Goal: Task Accomplishment & Management: Use online tool/utility

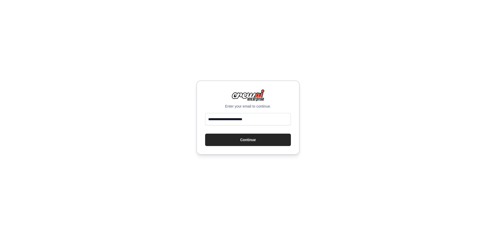
click at [247, 138] on button "Continue" at bounding box center [248, 140] width 86 height 12
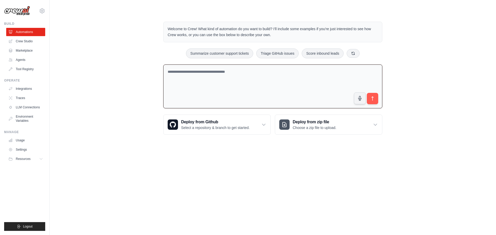
click at [219, 79] on textarea at bounding box center [272, 87] width 219 height 44
click at [375, 125] on icon at bounding box center [375, 124] width 5 height 5
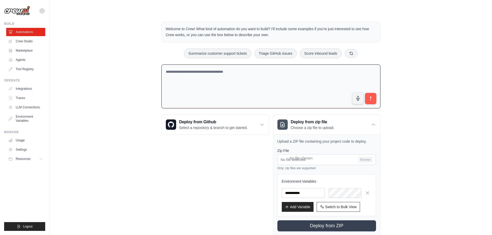
click at [225, 93] on textarea at bounding box center [270, 87] width 219 height 44
type textarea "**********"
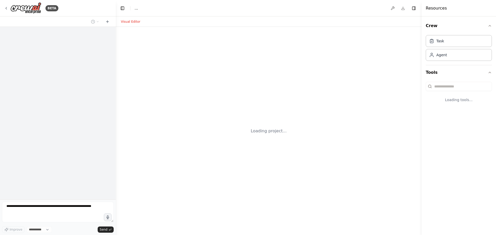
select select "****"
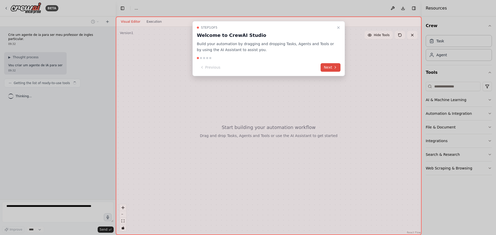
click at [336, 69] on icon at bounding box center [335, 67] width 4 height 4
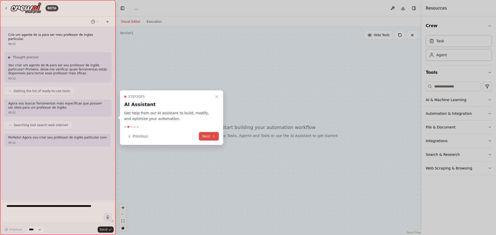
click at [214, 140] on button "Next" at bounding box center [209, 136] width 20 height 9
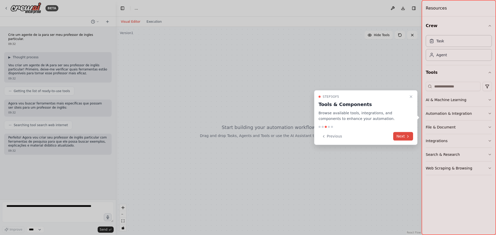
click at [399, 136] on button "Next" at bounding box center [403, 136] width 20 height 9
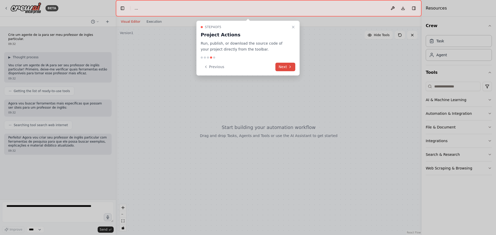
click at [282, 66] on button "Next" at bounding box center [285, 67] width 20 height 9
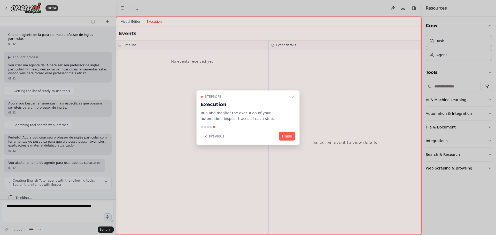
scroll to position [3, 0]
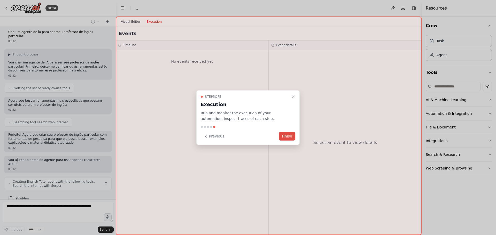
click at [285, 136] on button "Finish" at bounding box center [287, 136] width 17 height 9
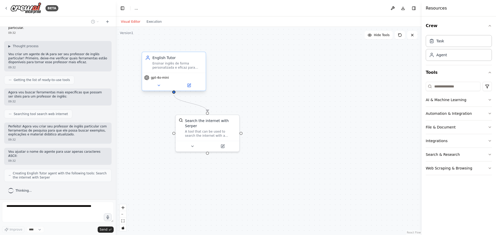
click at [179, 69] on div "Ensinar inglês de forma personalizada e eficaz para {student_name}, adaptando o…" at bounding box center [177, 65] width 50 height 8
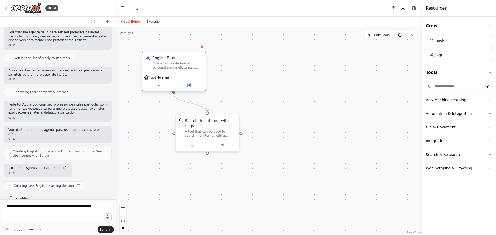
click at [179, 69] on div "Ensinar inglês de forma personalizada e eficaz para {student_name}, adaptando o…" at bounding box center [177, 65] width 50 height 8
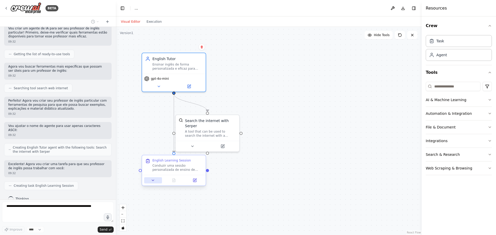
scroll to position [67, 0]
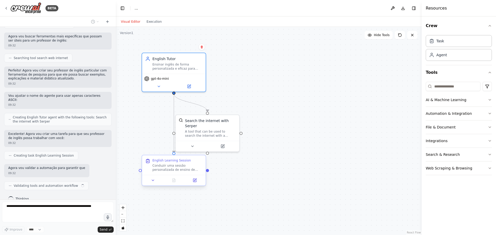
click at [162, 169] on div "Conduzir uma sessão personalizada de ensino de inglês para {student_name}, foca…" at bounding box center [177, 168] width 50 height 8
click at [197, 182] on icon at bounding box center [195, 181] width 4 height 4
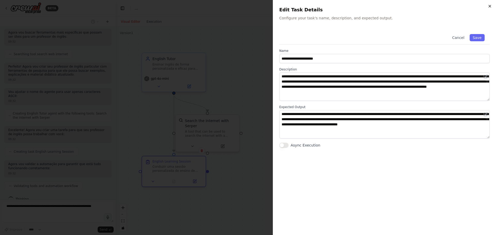
click at [491, 4] on icon "button" at bounding box center [490, 6] width 4 height 4
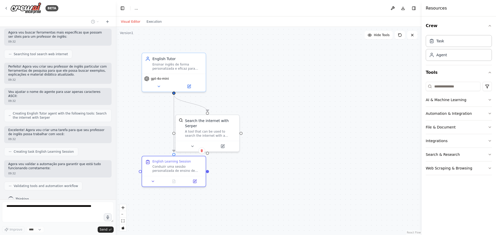
click at [332, 150] on div ".deletable-edge-delete-btn { width: 20px; height: 20px; border: 0px solid #ffff…" at bounding box center [269, 131] width 306 height 208
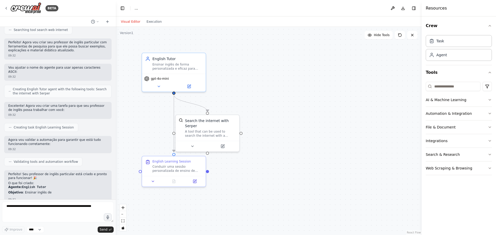
click at [366, 132] on div ".deletable-edge-delete-btn { width: 20px; height: 20px; border: 0px solid #ffff…" at bounding box center [269, 131] width 306 height 208
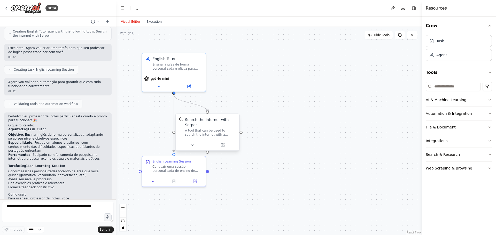
click at [207, 121] on div "Search the internet with Serper" at bounding box center [210, 122] width 51 height 10
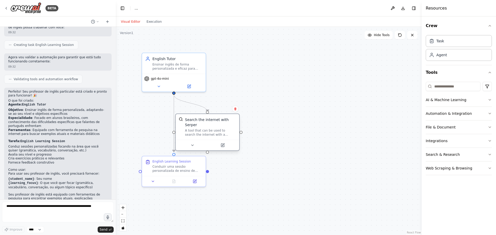
scroll to position [182, 0]
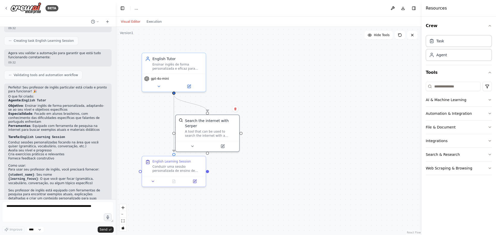
click at [361, 95] on div ".deletable-edge-delete-btn { width: 20px; height: 20px; border: 0px solid #ffff…" at bounding box center [269, 131] width 306 height 208
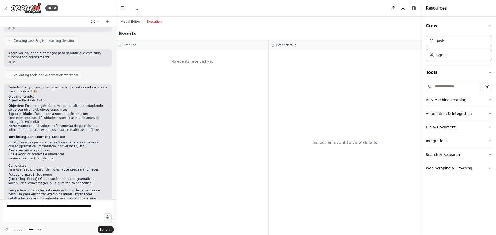
click at [152, 20] on button "Execution" at bounding box center [153, 22] width 21 height 6
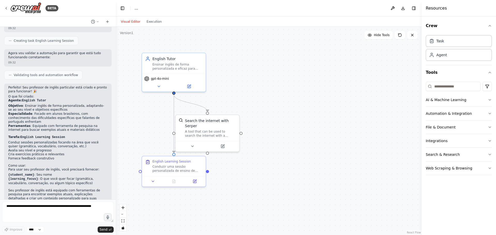
click at [134, 23] on button "Visual Editor" at bounding box center [131, 22] width 26 height 6
click at [373, 69] on div ".deletable-edge-delete-btn { width: 20px; height: 20px; border: 0px solid #ffff…" at bounding box center [269, 131] width 306 height 208
click at [40, 207] on textarea at bounding box center [58, 212] width 112 height 21
click at [300, 181] on div ".deletable-edge-delete-btn { width: 20px; height: 20px; border: 0px solid #ffff…" at bounding box center [269, 131] width 306 height 208
click at [159, 87] on icon at bounding box center [159, 85] width 4 height 4
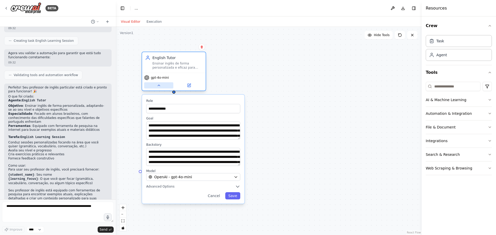
click at [159, 87] on icon at bounding box center [159, 85] width 4 height 4
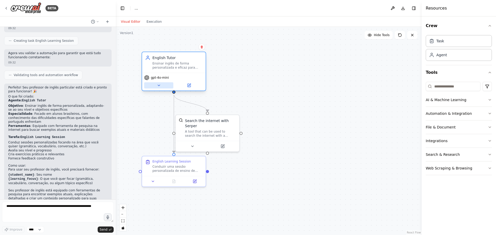
click at [159, 87] on icon at bounding box center [159, 85] width 4 height 4
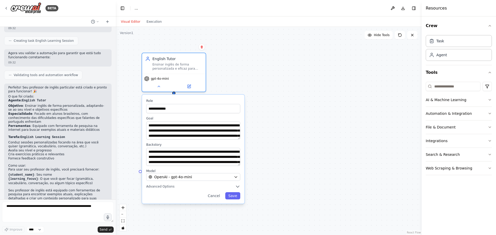
click at [157, 190] on div "**********" at bounding box center [193, 149] width 102 height 109
click at [160, 189] on span "Advanced Options" at bounding box center [160, 187] width 28 height 4
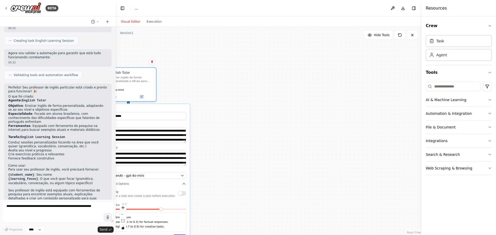
click at [237, 143] on div "**********" at bounding box center [269, 131] width 306 height 208
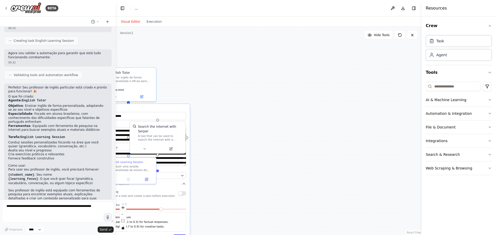
click at [256, 162] on div "**********" at bounding box center [269, 131] width 306 height 208
click at [404, 36] on button at bounding box center [400, 35] width 10 height 8
click at [382, 35] on span "Hide Tools" at bounding box center [382, 35] width 16 height 4
click at [382, 35] on span "Show Tools" at bounding box center [381, 35] width 17 height 4
click at [395, 34] on button at bounding box center [400, 35] width 10 height 8
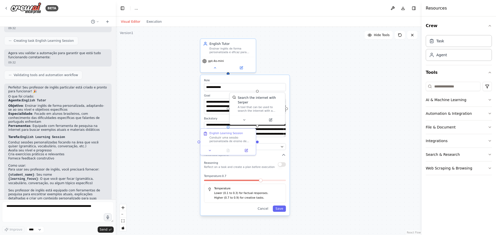
drag, startPoint x: 225, startPoint y: 166, endPoint x: 325, endPoint y: 137, distance: 103.8
click at [325, 137] on div "**********" at bounding box center [269, 131] width 306 height 208
click at [266, 208] on button "Cancel" at bounding box center [263, 209] width 16 height 6
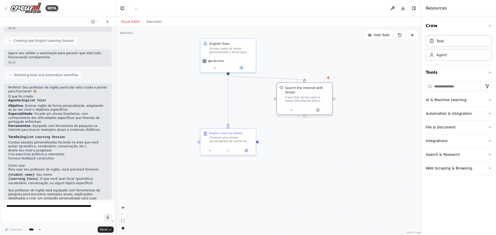
drag, startPoint x: 256, startPoint y: 105, endPoint x: 304, endPoint y: 98, distance: 47.8
click at [304, 98] on div "A tool that can be used to search the internet with a search_query. Supports di…" at bounding box center [307, 99] width 44 height 7
drag, startPoint x: 239, startPoint y: 134, endPoint x: 211, endPoint y: 99, distance: 44.7
click at [211, 99] on div "English Learning Session Conduzir uma sessão personalizada de ensino de inglês …" at bounding box center [204, 101] width 44 height 12
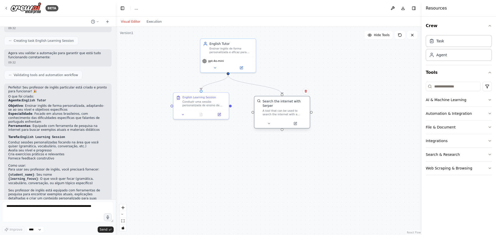
drag, startPoint x: 305, startPoint y: 99, endPoint x: 283, endPoint y: 110, distance: 24.5
click at [283, 110] on div "Search the internet with Serper A tool that can be used to search the internet …" at bounding box center [281, 108] width 55 height 22
click at [74, 213] on textarea at bounding box center [58, 212] width 112 height 21
click at [404, 8] on button "Download" at bounding box center [403, 8] width 8 height 9
click at [60, 209] on textarea at bounding box center [58, 212] width 112 height 21
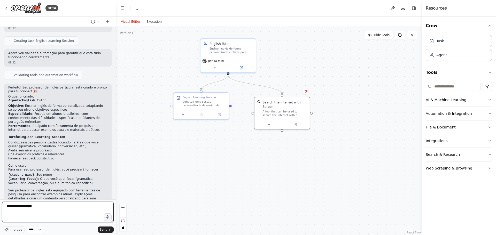
type textarea "**********"
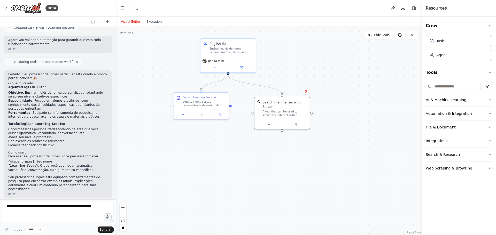
scroll to position [213, 0]
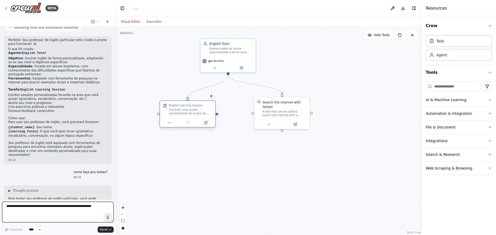
drag, startPoint x: 203, startPoint y: 105, endPoint x: 190, endPoint y: 113, distance: 14.7
click at [190, 113] on div "Conduzir uma sessão personalizada de ensino de inglês para {student_name}, foca…" at bounding box center [191, 111] width 44 height 7
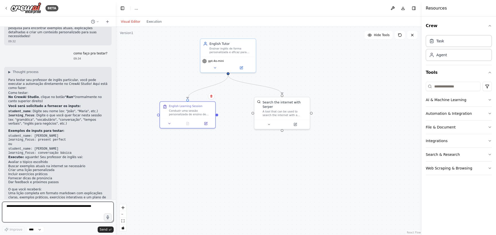
scroll to position [352, 0]
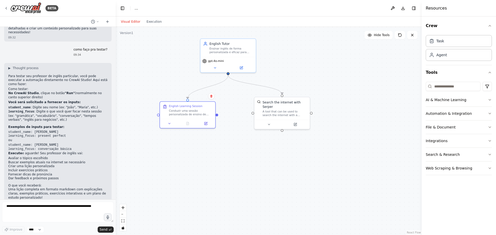
click at [51, 125] on strong "Exemplos de inputs para testar:" at bounding box center [36, 127] width 56 height 4
click at [138, 9] on header "Toggle Left Sidebar Studio ... Download Toggle Right Sidebar" at bounding box center [269, 8] width 306 height 17
click at [135, 10] on span "..." at bounding box center [136, 8] width 3 height 5
click at [392, 7] on button at bounding box center [393, 8] width 8 height 9
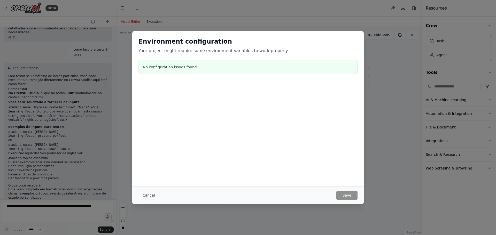
click at [150, 196] on button "Cancel" at bounding box center [148, 195] width 20 height 9
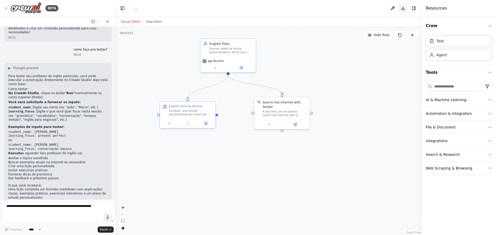
click at [404, 9] on button "Download" at bounding box center [403, 8] width 8 height 9
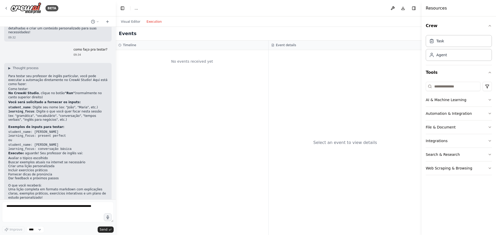
click at [151, 20] on button "Execution" at bounding box center [153, 22] width 21 height 6
click at [134, 20] on button "Visual Editor" at bounding box center [131, 22] width 26 height 6
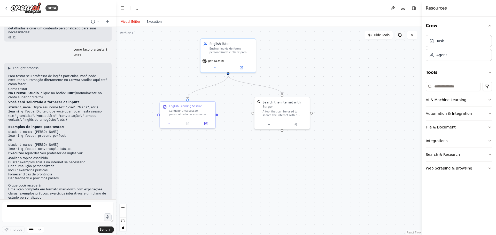
click at [401, 34] on icon at bounding box center [400, 35] width 4 height 4
click at [98, 22] on icon at bounding box center [97, 21] width 3 height 3
click at [98, 22] on div at bounding box center [58, 117] width 116 height 235
click at [488, 25] on icon "button" at bounding box center [490, 26] width 4 height 4
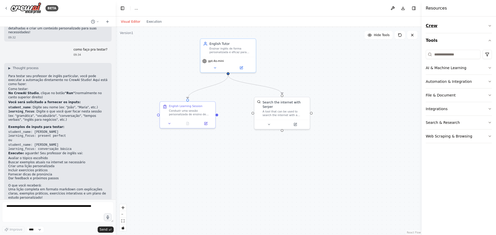
click at [488, 25] on icon "button" at bounding box center [490, 26] width 4 height 4
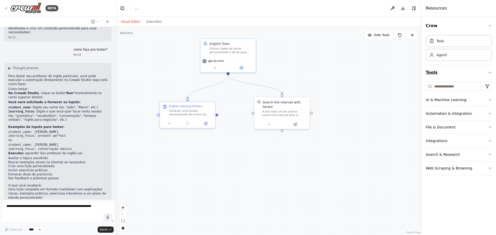
click at [473, 71] on button "Tools" at bounding box center [459, 72] width 66 height 14
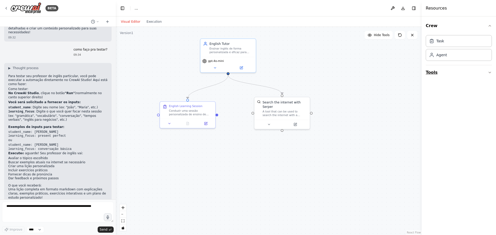
click at [467, 72] on button "Tools" at bounding box center [459, 72] width 66 height 14
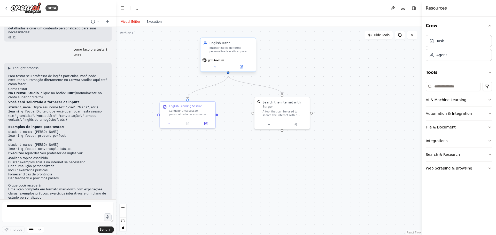
click at [222, 42] on div "English Tutor" at bounding box center [232, 43] width 44 height 4
drag, startPoint x: 222, startPoint y: 42, endPoint x: 161, endPoint y: 59, distance: 63.9
click at [161, 59] on div ".deletable-edge-delete-btn { width: 20px; height: 20px; border: 0px solid #ffff…" at bounding box center [269, 131] width 306 height 208
click at [123, 221] on icon "fit view" at bounding box center [122, 221] width 3 height 3
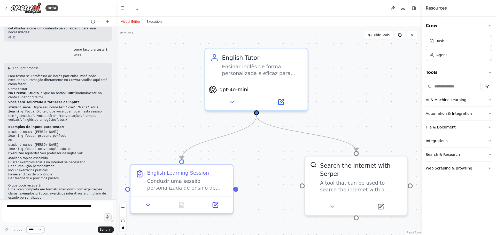
click at [34, 229] on select "****" at bounding box center [36, 230] width 18 height 7
click at [136, 9] on span "..." at bounding box center [136, 8] width 3 height 5
click at [107, 230] on button "Send" at bounding box center [106, 230] width 16 height 6
click at [65, 207] on textarea at bounding box center [58, 212] width 112 height 21
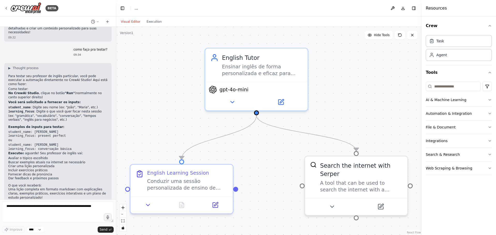
click at [65, 91] on strong ""Run"" at bounding box center [70, 93] width 10 height 4
copy strong "Run"
click at [81, 211] on textarea at bounding box center [58, 212] width 112 height 21
paste textarea "****"
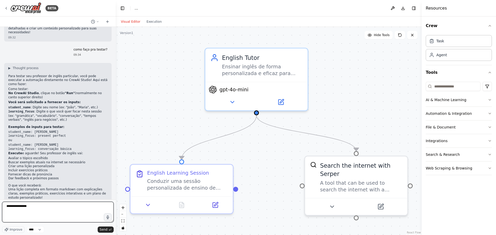
type textarea "**********"
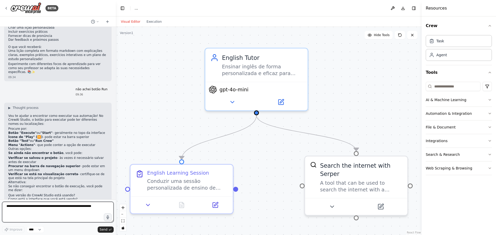
scroll to position [495, 0]
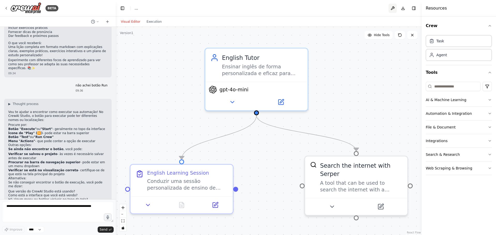
click at [393, 8] on button at bounding box center [393, 8] width 8 height 9
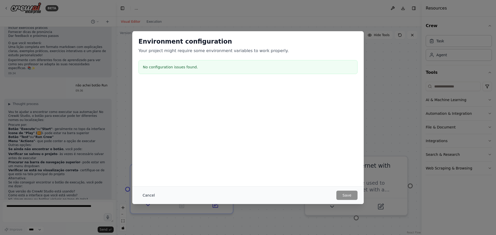
click at [146, 198] on button "Cancel" at bounding box center [148, 195] width 20 height 9
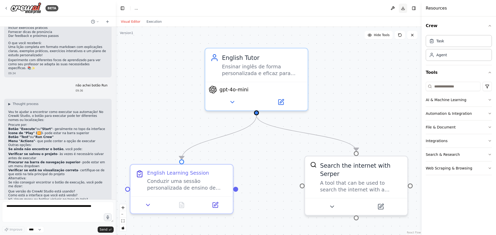
click at [403, 6] on button "Download" at bounding box center [403, 8] width 8 height 9
click at [414, 7] on button "Toggle Right Sidebar" at bounding box center [413, 8] width 7 height 7
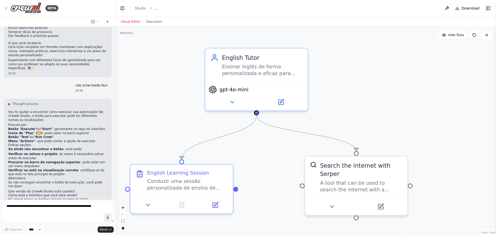
click at [490, 7] on button "Toggle Right Sidebar" at bounding box center [488, 8] width 7 height 7
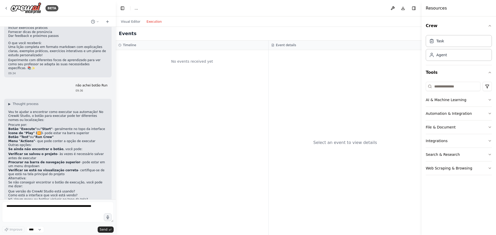
click at [151, 23] on button "Execution" at bounding box center [153, 22] width 21 height 6
click at [359, 174] on div "Select an event to view details" at bounding box center [345, 142] width 153 height 185
click at [399, 126] on div "Select an event to view details" at bounding box center [345, 142] width 153 height 185
click at [282, 44] on h3 "Event details" at bounding box center [286, 45] width 20 height 4
click at [207, 60] on div "No events received yet" at bounding box center [192, 62] width 148 height 18
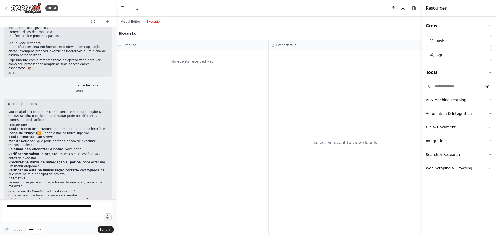
click at [171, 32] on div "Events" at bounding box center [269, 34] width 306 height 14
click at [133, 19] on button "Visual Editor" at bounding box center [131, 22] width 26 height 6
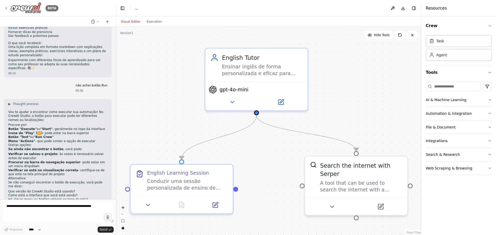
click at [7, 8] on icon at bounding box center [6, 8] width 4 height 4
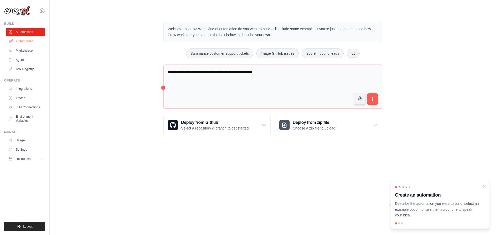
click at [22, 43] on link "Crew Studio" at bounding box center [26, 41] width 39 height 8
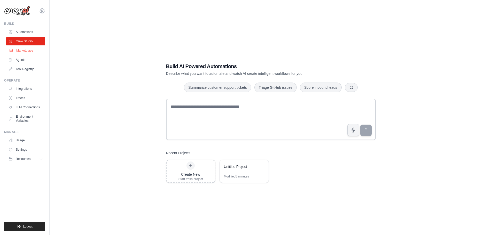
click at [29, 51] on link "Marketplace" at bounding box center [26, 51] width 39 height 8
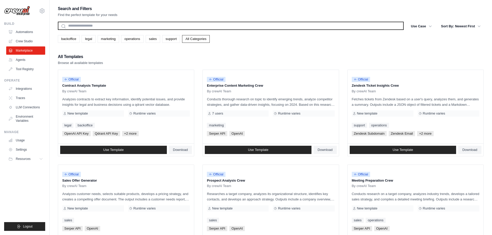
click at [87, 27] on input "text" at bounding box center [231, 26] width 346 height 8
type input "********"
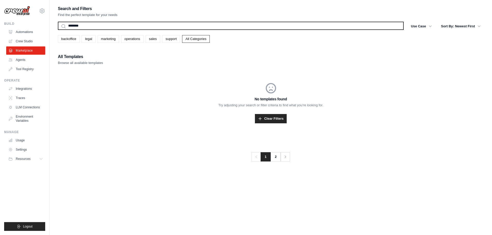
click at [58, 30] on button "Search" at bounding box center [58, 30] width 0 height 0
click at [92, 24] on input "********" at bounding box center [231, 26] width 346 height 8
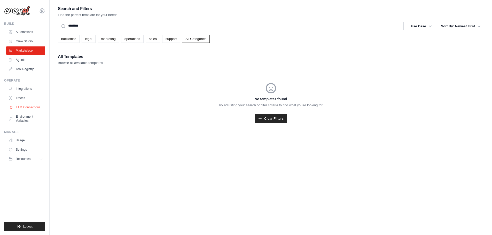
click at [22, 109] on link "LLM Connections" at bounding box center [26, 107] width 39 height 8
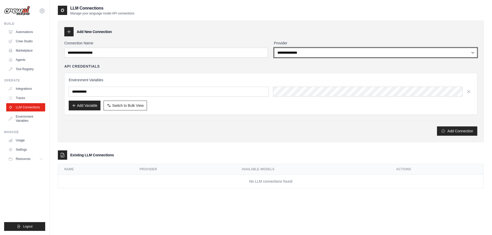
click at [314, 52] on select "**********" at bounding box center [376, 53] width 204 height 10
select select "******"
click at [274, 48] on select "**********" at bounding box center [376, 53] width 204 height 10
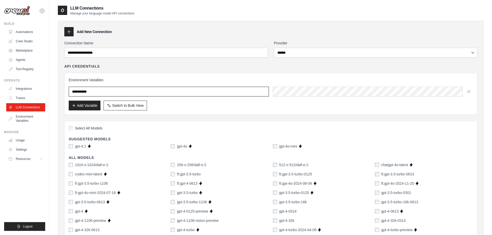
click at [136, 95] on input "text" at bounding box center [169, 92] width 200 height 10
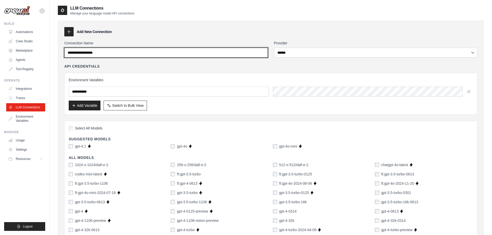
click at [98, 52] on input "Connection Name" at bounding box center [166, 53] width 204 height 10
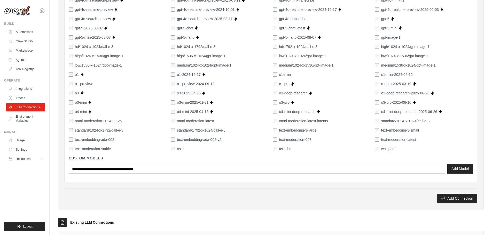
scroll to position [320, 0]
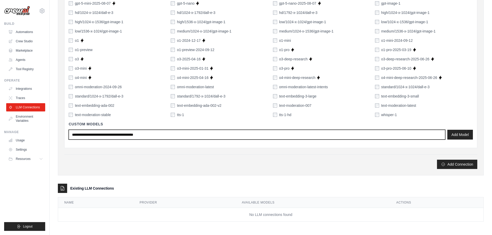
click at [117, 136] on input "text" at bounding box center [257, 135] width 377 height 10
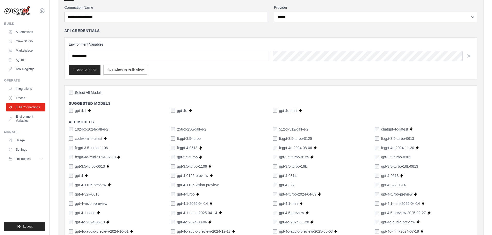
scroll to position [0, 0]
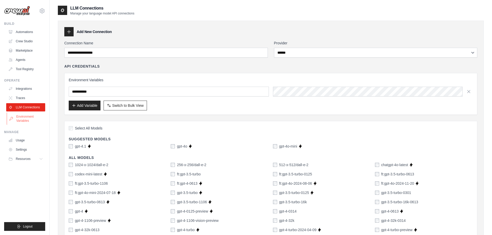
click at [25, 118] on link "Environment Variables" at bounding box center [26, 119] width 39 height 12
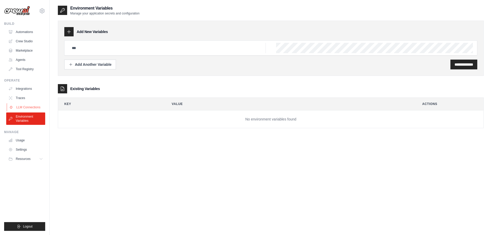
click at [22, 107] on link "LLM Connections" at bounding box center [26, 107] width 39 height 8
select select "******"
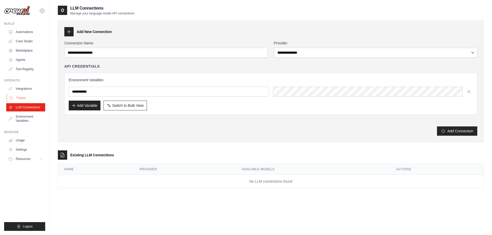
click at [21, 99] on link "Traces" at bounding box center [26, 98] width 39 height 8
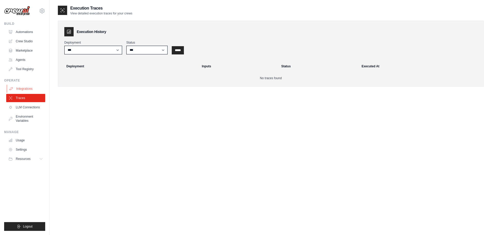
click at [23, 89] on link "Integrations" at bounding box center [26, 89] width 39 height 8
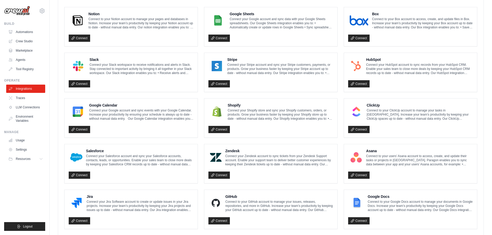
scroll to position [44, 0]
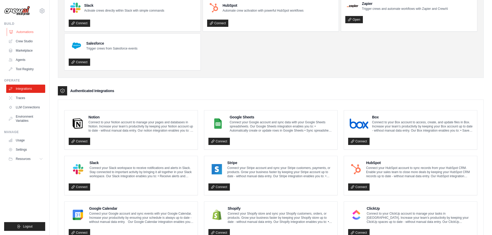
click at [26, 32] on link "Automations" at bounding box center [26, 32] width 39 height 8
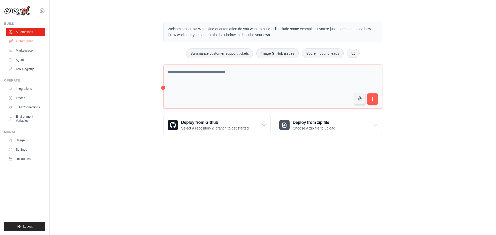
click at [21, 40] on link "Crew Studio" at bounding box center [26, 41] width 39 height 8
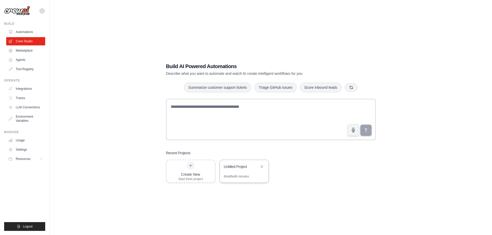
click at [241, 171] on div "Untitled Project" at bounding box center [244, 167] width 49 height 14
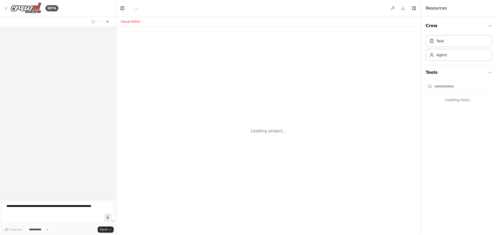
select select "****"
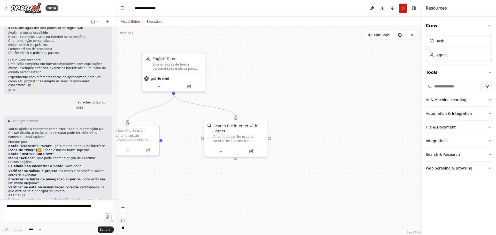
click at [403, 8] on button "Run" at bounding box center [403, 8] width 8 height 9
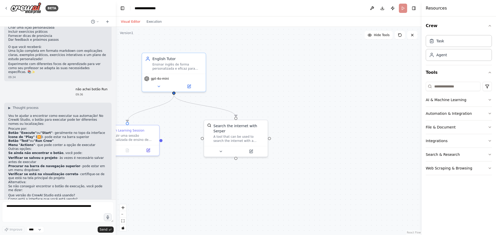
scroll to position [495, 0]
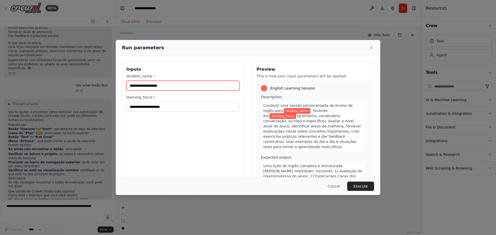
click at [182, 87] on input "student_name *" at bounding box center [182, 86] width 113 height 10
type input "******"
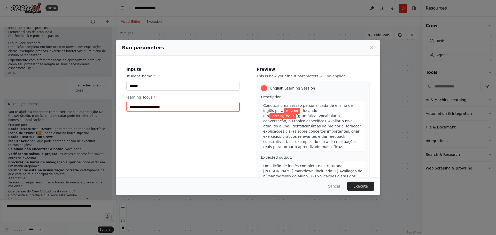
click at [149, 108] on input "learning_focus *" at bounding box center [182, 107] width 113 height 10
type input "**********"
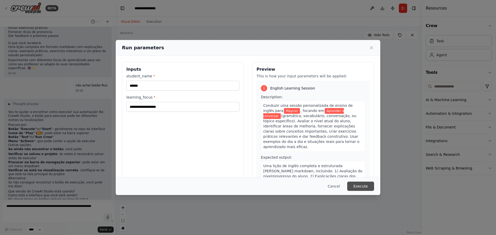
click at [361, 182] on button "Execute" at bounding box center [360, 186] width 27 height 9
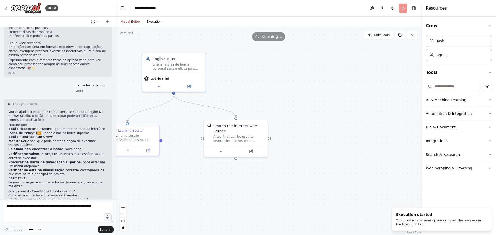
click at [154, 24] on button "Execution" at bounding box center [153, 22] width 21 height 6
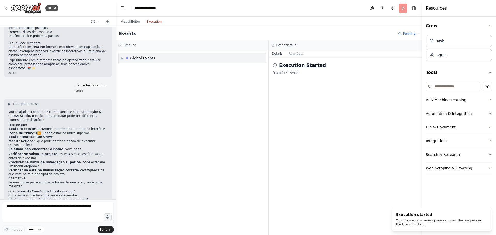
click at [134, 58] on div "Global Events" at bounding box center [142, 58] width 25 height 5
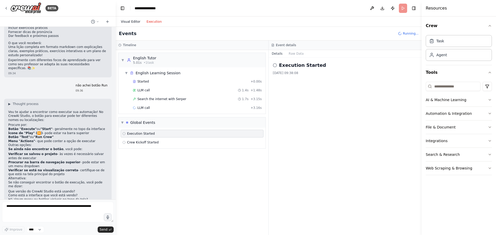
click at [132, 23] on button "Visual Editor" at bounding box center [131, 22] width 26 height 6
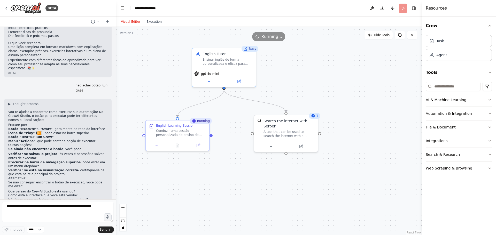
drag, startPoint x: 288, startPoint y: 65, endPoint x: 338, endPoint y: 60, distance: 50.4
click at [338, 60] on div ".deletable-edge-delete-btn { width: 20px; height: 20px; border: 0px solid #ffff…" at bounding box center [269, 131] width 306 height 208
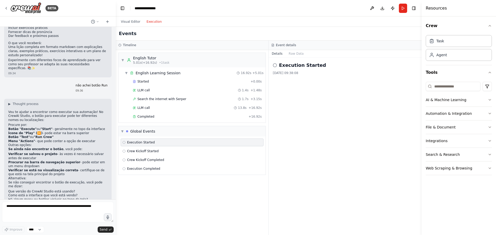
click at [157, 21] on button "Execution" at bounding box center [153, 22] width 21 height 6
click at [148, 105] on div "LLM call 13.8s + 16.92s" at bounding box center [197, 108] width 133 height 8
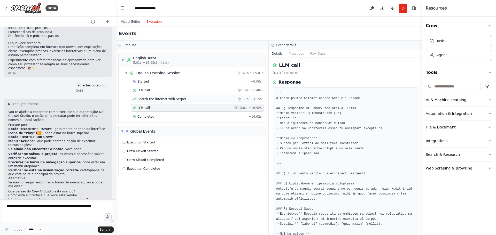
click at [150, 102] on div "Search the internet with Serper 1.7s + 3.15s" at bounding box center [197, 99] width 133 height 8
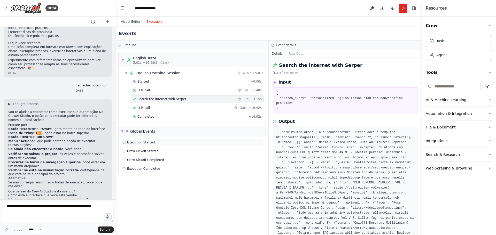
click at [148, 141] on span "Execution Started" at bounding box center [141, 143] width 28 height 4
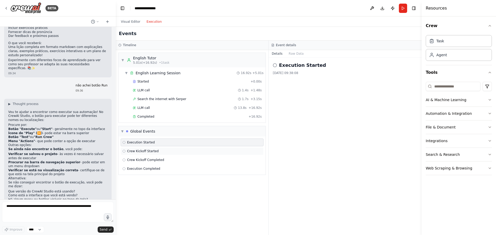
click at [149, 153] on span "Crew Kickoff Started" at bounding box center [143, 151] width 32 height 4
click at [152, 161] on span "Crew Kickoff Completed" at bounding box center [145, 160] width 37 height 4
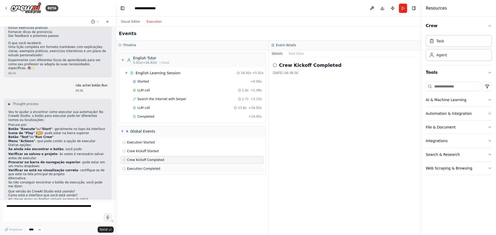
click at [153, 169] on span "Execution Completed" at bounding box center [143, 169] width 33 height 4
click at [148, 116] on span "Completed" at bounding box center [145, 117] width 17 height 4
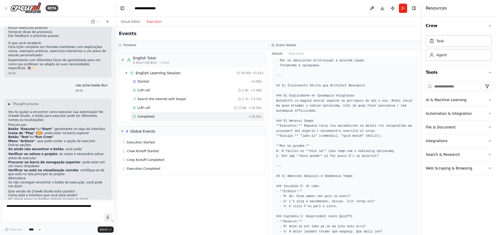
scroll to position [103, 0]
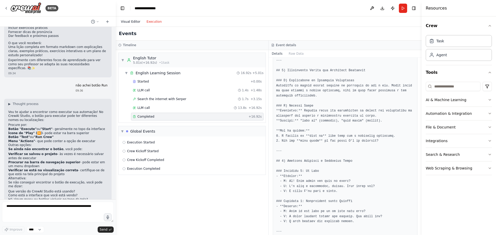
click at [135, 23] on button "Visual Editor" at bounding box center [131, 22] width 26 height 6
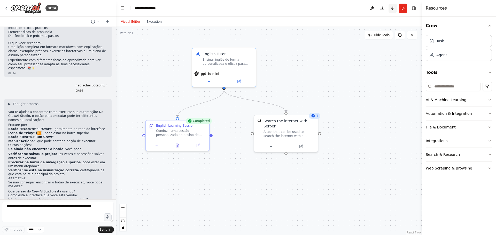
click at [392, 8] on button "Publish" at bounding box center [393, 8] width 8 height 9
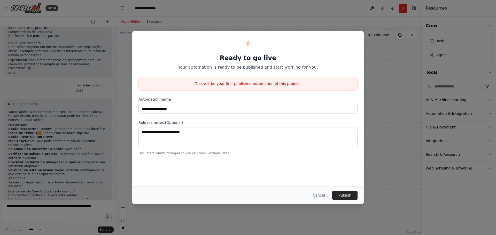
click at [326, 197] on button "Cancel" at bounding box center [319, 195] width 20 height 9
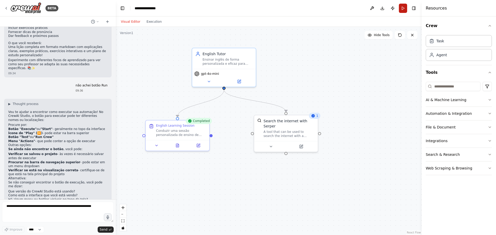
click at [404, 7] on button "Run" at bounding box center [403, 8] width 8 height 9
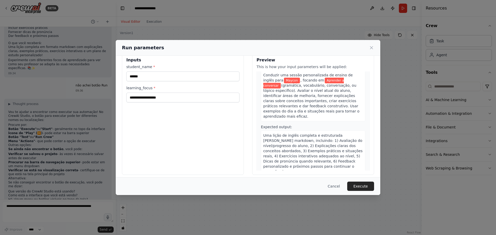
scroll to position [13, 0]
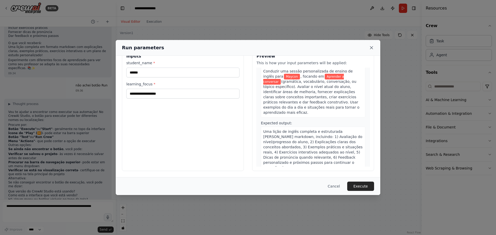
click at [371, 47] on icon at bounding box center [371, 48] width 3 height 3
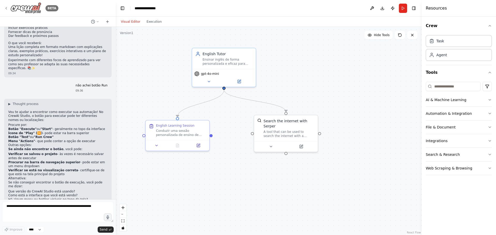
click at [21, 7] on img at bounding box center [25, 8] width 31 height 12
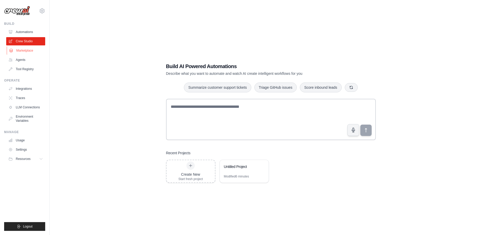
click at [25, 51] on link "Marketplace" at bounding box center [26, 51] width 39 height 8
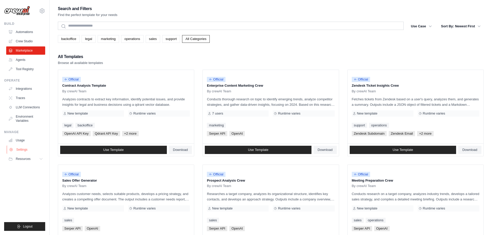
click at [26, 150] on link "Settings" at bounding box center [26, 150] width 39 height 8
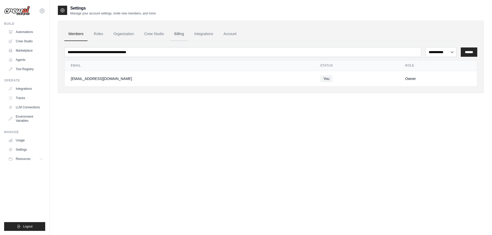
click at [180, 33] on link "Billing" at bounding box center [179, 34] width 18 height 14
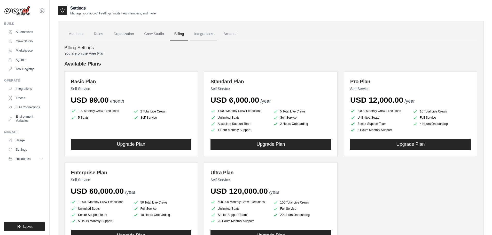
click at [212, 35] on link "Integrations" at bounding box center [203, 34] width 27 height 14
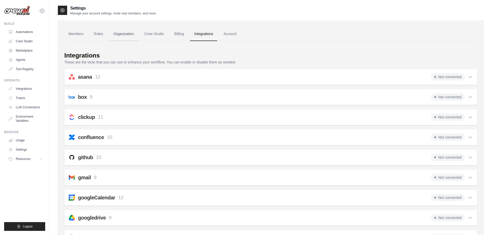
click at [119, 37] on link "Organization" at bounding box center [123, 34] width 29 height 14
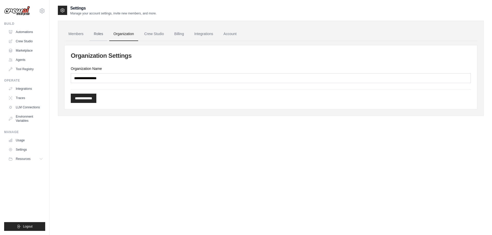
click at [99, 35] on link "Roles" at bounding box center [99, 34] width 18 height 14
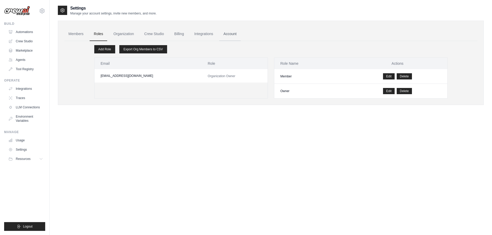
click at [231, 33] on link "Account" at bounding box center [229, 34] width 21 height 14
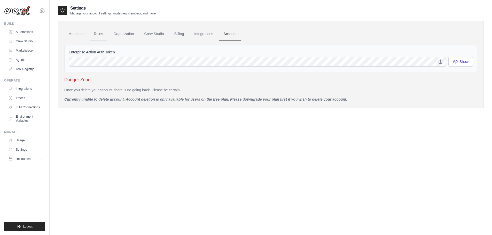
click at [95, 36] on link "Roles" at bounding box center [99, 34] width 18 height 14
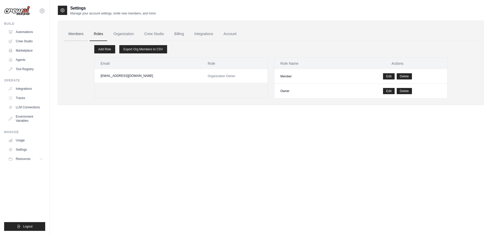
click at [81, 37] on link "Members" at bounding box center [75, 34] width 23 height 14
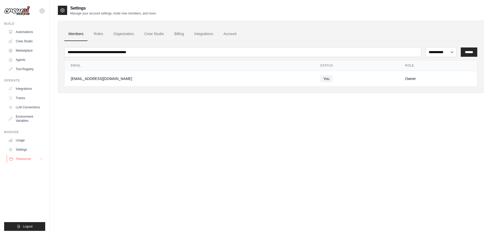
click at [40, 160] on icon at bounding box center [42, 159] width 4 height 4
click at [27, 153] on link "Settings" at bounding box center [26, 150] width 39 height 8
click at [25, 142] on link "Usage" at bounding box center [26, 140] width 39 height 8
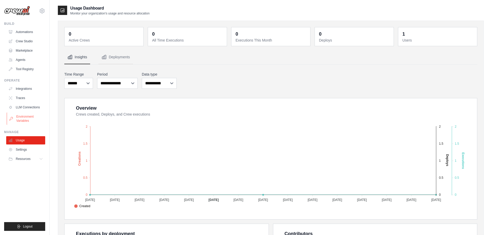
click at [25, 115] on link "Environment Variables" at bounding box center [26, 119] width 39 height 12
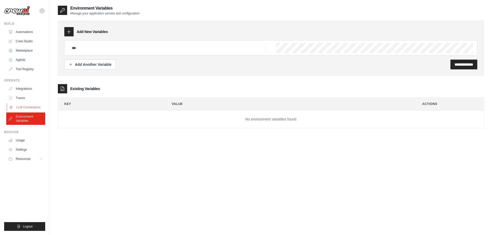
click at [28, 107] on link "LLM Connections" at bounding box center [26, 107] width 39 height 8
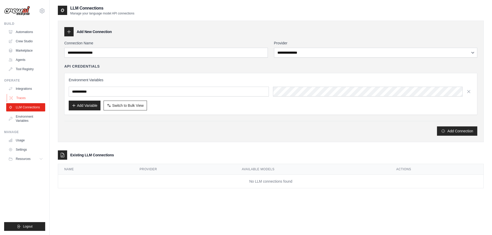
click at [29, 99] on link "Traces" at bounding box center [26, 98] width 39 height 8
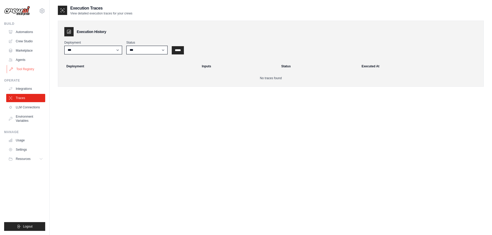
click at [26, 71] on link "Tool Registry" at bounding box center [26, 69] width 39 height 8
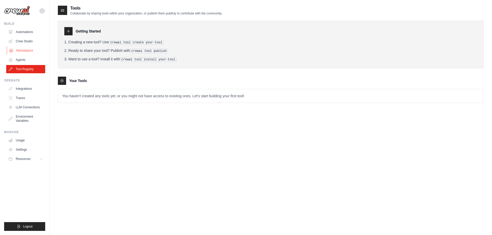
click at [26, 53] on link "Marketplace" at bounding box center [26, 51] width 39 height 8
click at [24, 59] on link "Agents" at bounding box center [26, 60] width 39 height 8
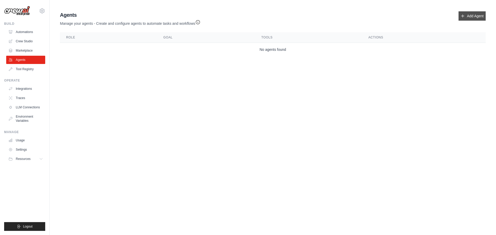
click at [473, 17] on link "Add Agent" at bounding box center [472, 15] width 27 height 9
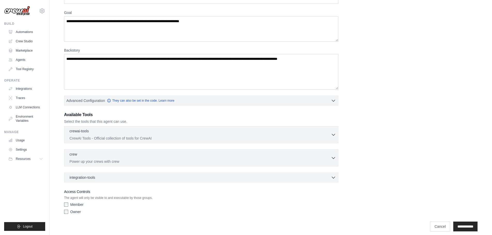
scroll to position [42, 0]
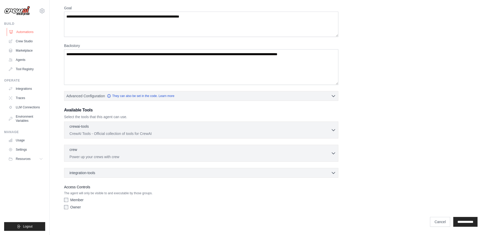
click at [24, 34] on link "Automations" at bounding box center [26, 32] width 39 height 8
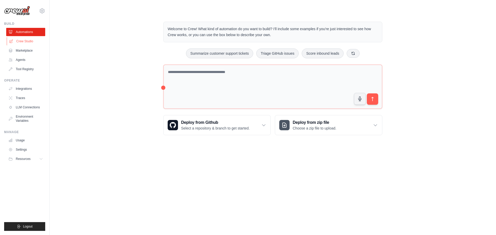
click at [20, 40] on link "Crew Studio" at bounding box center [26, 41] width 39 height 8
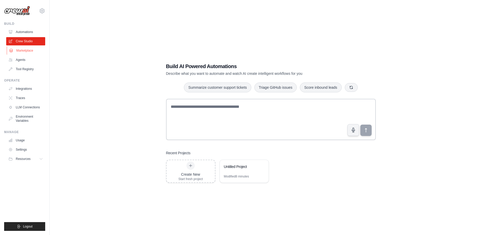
click at [21, 53] on link "Marketplace" at bounding box center [26, 51] width 39 height 8
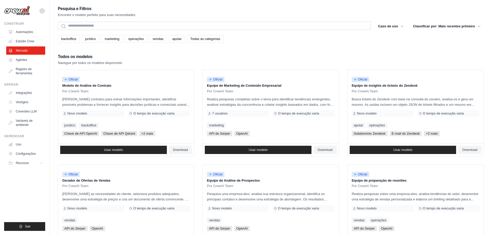
click at [204, 41] on font "Todas as categorias" at bounding box center [205, 39] width 30 height 4
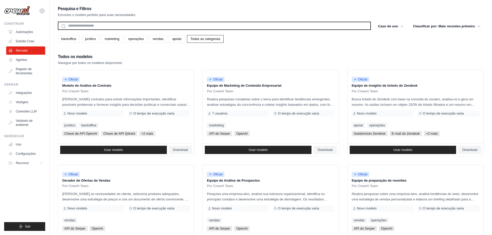
click at [222, 26] on input "text" at bounding box center [214, 26] width 313 height 8
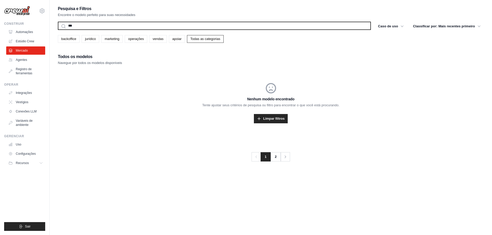
type input "***"
click at [58, 30] on button "Procurar" at bounding box center [58, 30] width 0 height 0
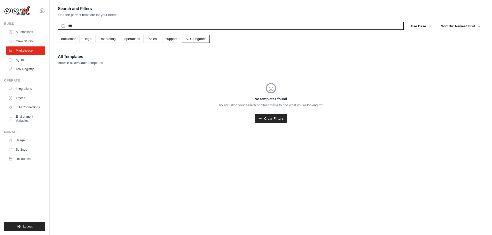
click at [222, 26] on input "***" at bounding box center [231, 26] width 346 height 8
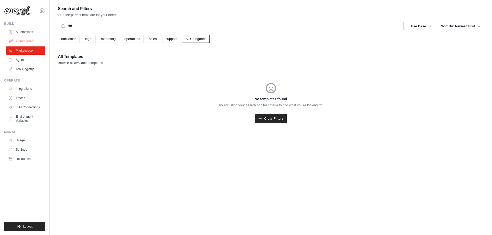
click at [20, 42] on link "Crew Studio" at bounding box center [26, 41] width 39 height 8
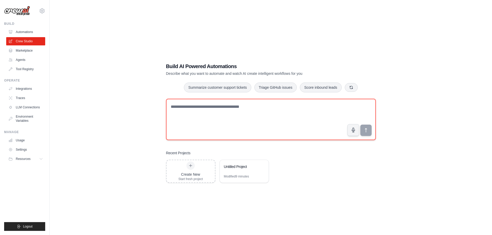
click at [214, 111] on textarea at bounding box center [271, 119] width 210 height 41
type textarea "**********"
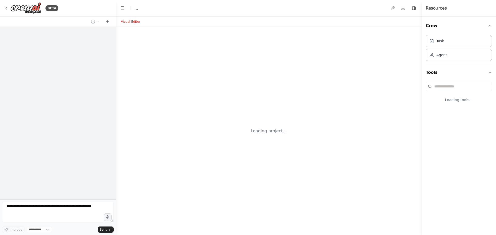
select select "****"
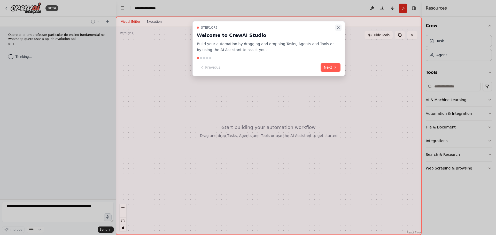
click at [338, 27] on icon "Close walkthrough" at bounding box center [338, 28] width 2 height 2
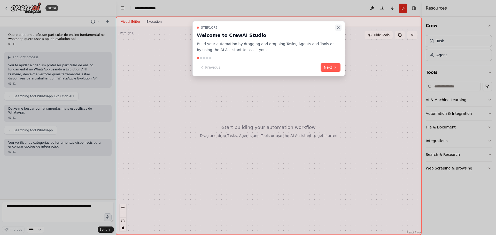
click at [337, 28] on icon "Close walkthrough" at bounding box center [338, 28] width 4 height 4
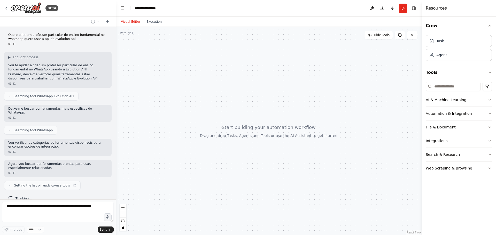
scroll to position [4, 0]
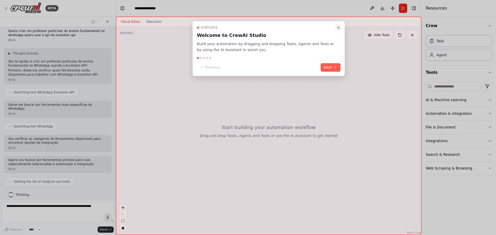
click at [341, 28] on button "Close walkthrough" at bounding box center [338, 28] width 6 height 6
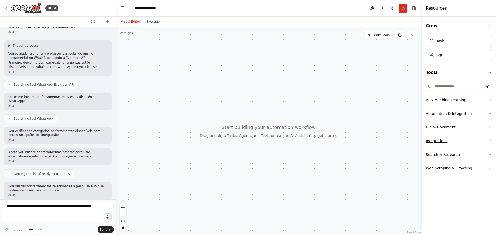
scroll to position [55, 0]
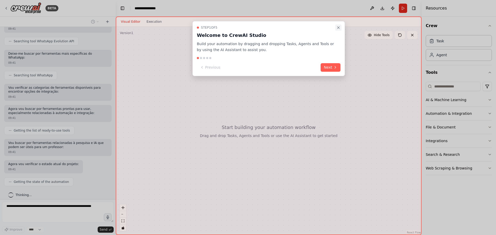
click at [337, 29] on icon "Close walkthrough" at bounding box center [338, 28] width 4 height 4
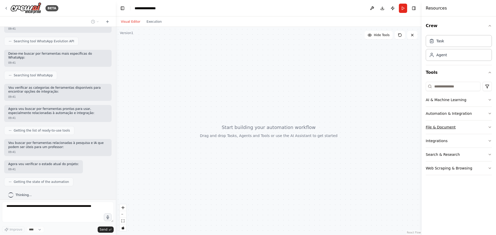
click at [477, 130] on button "File & Document" at bounding box center [459, 127] width 66 height 13
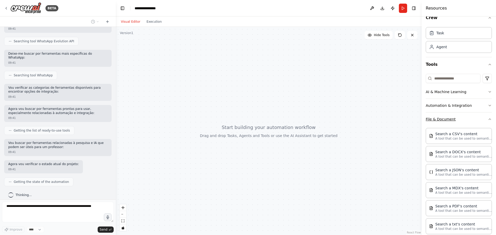
scroll to position [0, 0]
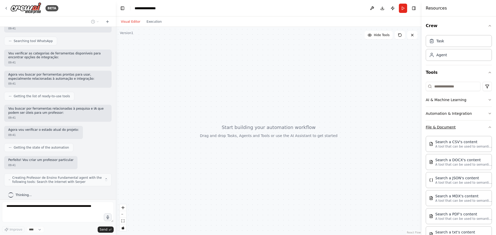
click at [474, 125] on button "File & Document" at bounding box center [459, 127] width 66 height 13
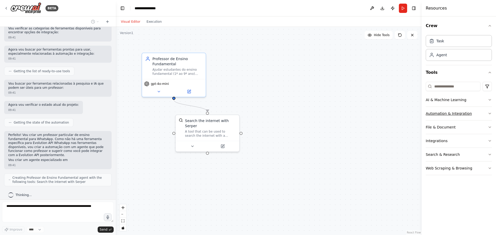
scroll to position [119, 0]
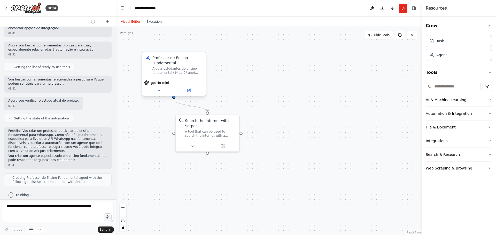
click at [171, 62] on div "Professor de Ensino Fundamental" at bounding box center [177, 60] width 50 height 10
click at [202, 130] on div "A tool that can be used to search the internet with a search_query. Supports di…" at bounding box center [210, 133] width 51 height 8
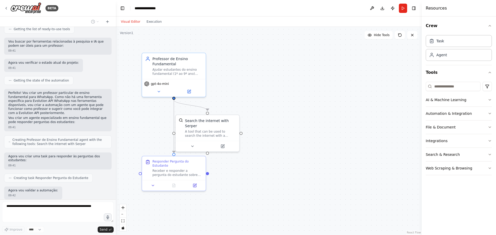
scroll to position [183, 0]
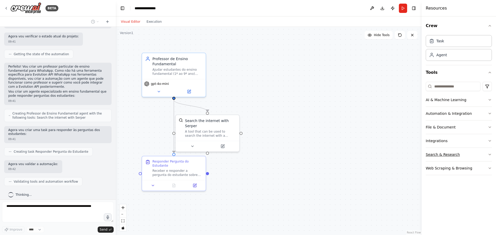
click at [467, 156] on button "Search & Research" at bounding box center [459, 154] width 66 height 13
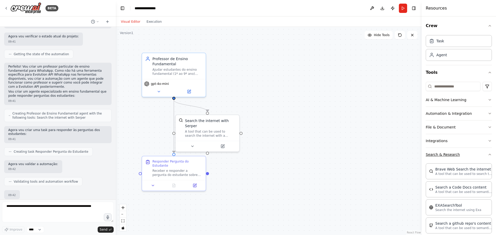
scroll to position [217, 0]
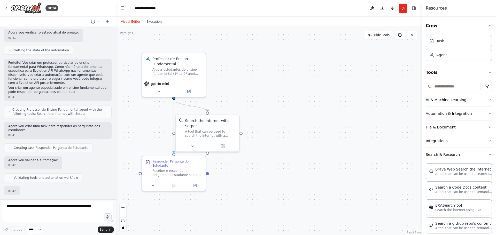
click at [468, 154] on button "Search & Research" at bounding box center [459, 154] width 66 height 13
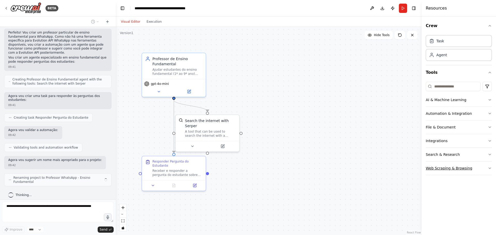
scroll to position [213, 0]
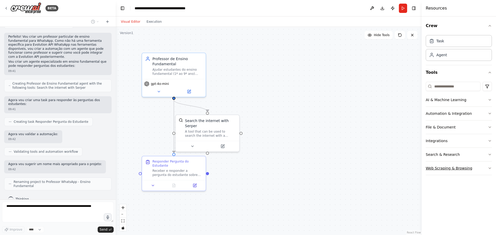
click at [483, 165] on button "Web Scraping & Browsing" at bounding box center [459, 168] width 66 height 13
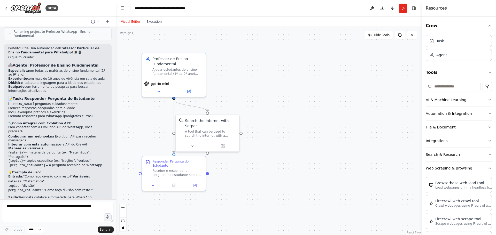
scroll to position [367, 0]
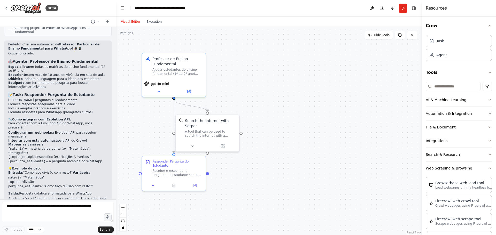
click at [36, 139] on strong "Integrar com esta automação" at bounding box center [34, 141] width 52 height 4
click at [373, 8] on button at bounding box center [372, 8] width 8 height 9
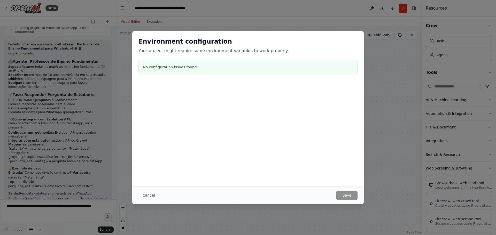
click at [148, 196] on button "Cancel" at bounding box center [148, 195] width 20 height 9
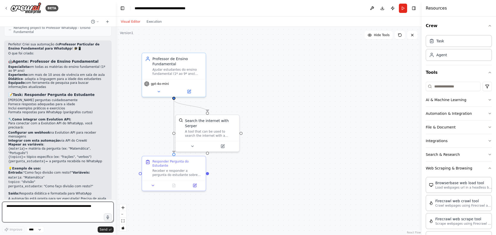
click at [57, 211] on textarea at bounding box center [58, 212] width 112 height 21
click at [175, 62] on div "Professor de Ensino Fundamental" at bounding box center [177, 60] width 50 height 10
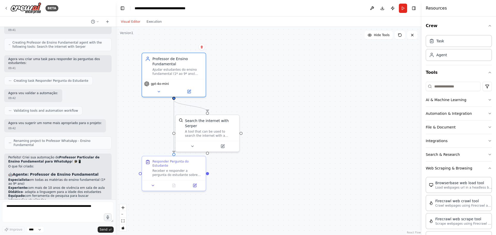
scroll to position [238, 0]
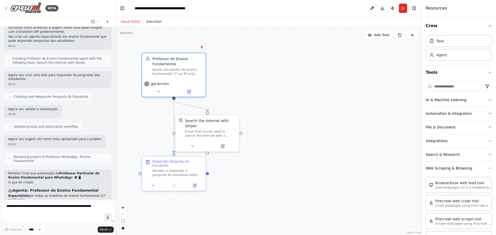
click at [152, 21] on button "Execution" at bounding box center [153, 22] width 21 height 6
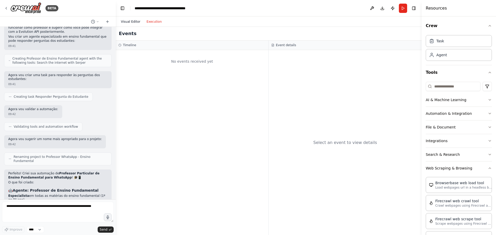
click at [136, 22] on button "Visual Editor" at bounding box center [131, 22] width 26 height 6
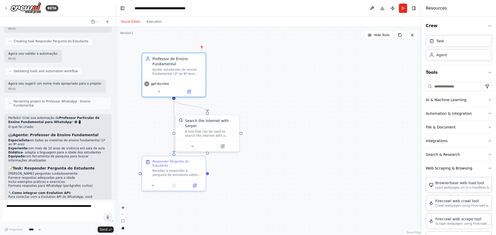
scroll to position [367, 0]
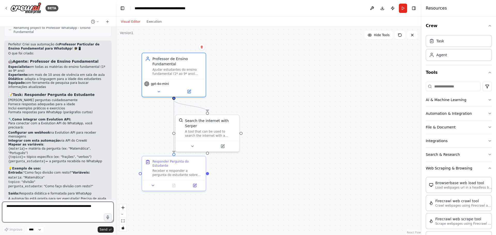
click at [73, 205] on textarea at bounding box center [58, 212] width 112 height 21
click at [24, 205] on textarea "**********" at bounding box center [58, 212] width 112 height 21
click at [54, 204] on textarea "**********" at bounding box center [58, 212] width 112 height 21
type textarea "**********"
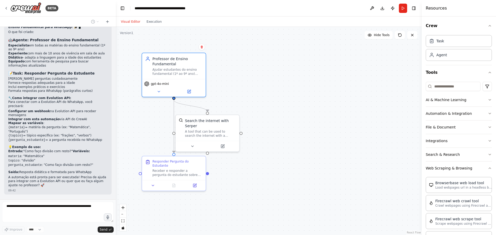
scroll to position [398, 0]
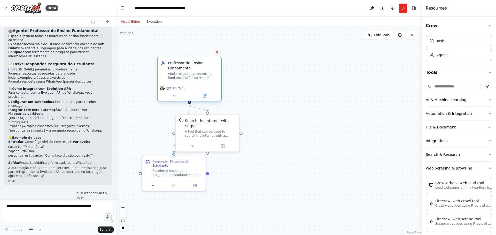
drag, startPoint x: 171, startPoint y: 65, endPoint x: 184, endPoint y: 71, distance: 14.2
click at [184, 71] on div "Professor de Ensino Fundamental Ajudar estudantes do ensino fundamental (1º ao …" at bounding box center [193, 70] width 50 height 20
click at [357, 68] on div ".deletable-edge-delete-btn { width: 20px; height: 20px; border: 0px solid #ffff…" at bounding box center [269, 131] width 306 height 208
click at [458, 55] on div "Agent" at bounding box center [459, 55] width 66 height 12
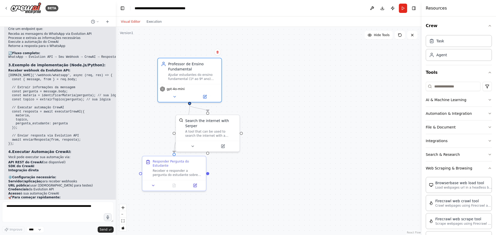
click at [293, 80] on div ".deletable-edge-delete-btn { width: 20px; height: 20px; border: 0px solid #ffff…" at bounding box center [269, 131] width 306 height 208
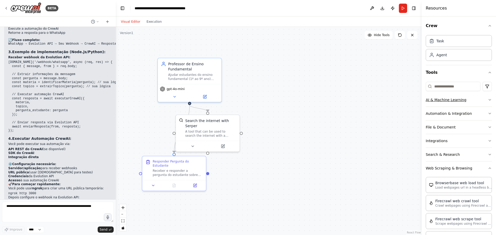
scroll to position [663, 0]
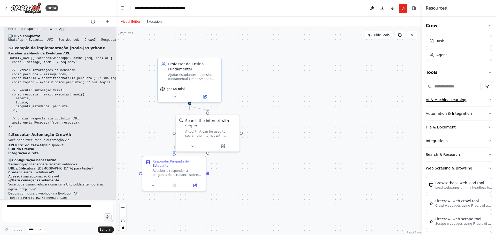
click at [477, 101] on button "AI & Machine Learning" at bounding box center [459, 99] width 66 height 13
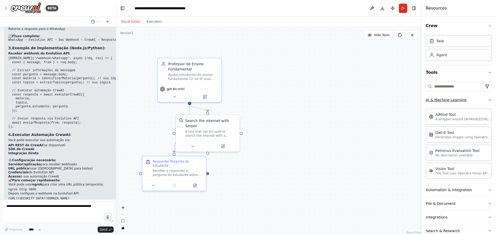
click at [479, 99] on button "AI & Machine Learning" at bounding box center [459, 99] width 66 height 13
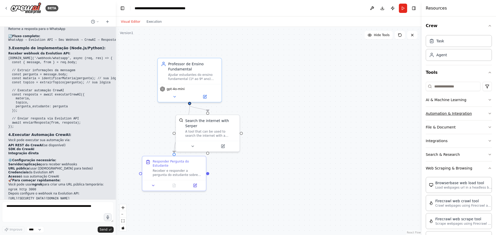
click at [476, 115] on button "Automation & Integration" at bounding box center [459, 113] width 66 height 13
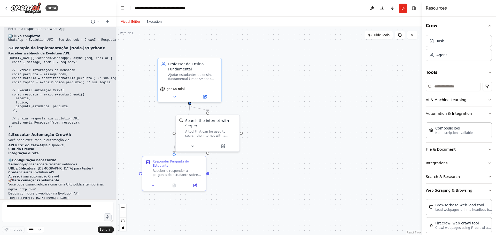
click at [476, 115] on button "Automation & Integration" at bounding box center [459, 113] width 66 height 13
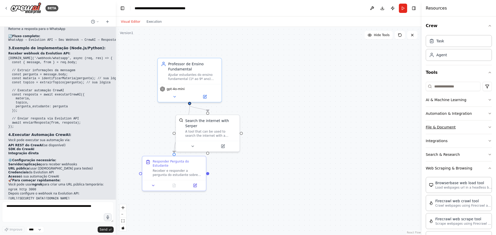
click at [470, 129] on button "File & Document" at bounding box center [459, 127] width 66 height 13
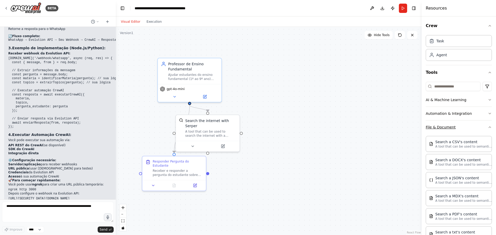
click at [470, 129] on button "File & Document" at bounding box center [459, 127] width 66 height 13
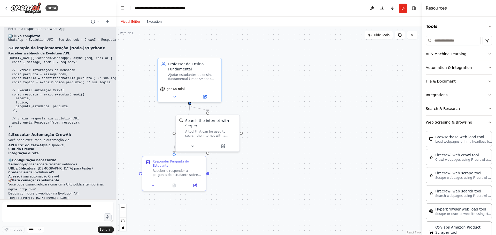
scroll to position [52, 0]
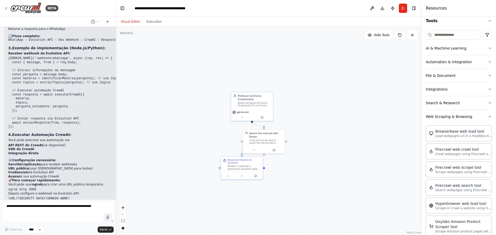
click at [364, 84] on div ".deletable-edge-delete-btn { width: 20px; height: 20px; border: 0px solid #ffff…" at bounding box center [269, 131] width 306 height 208
drag, startPoint x: 196, startPoint y: 50, endPoint x: 186, endPoint y: 42, distance: 12.8
click at [186, 42] on div ".deletable-edge-delete-btn { width: 20px; height: 20px; border: 0px solid #ffff…" at bounding box center [269, 131] width 306 height 208
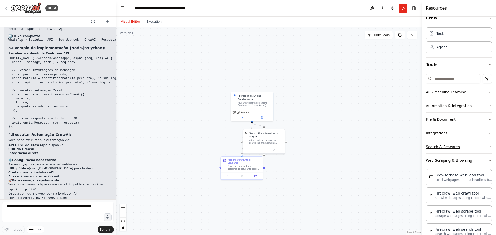
scroll to position [0, 0]
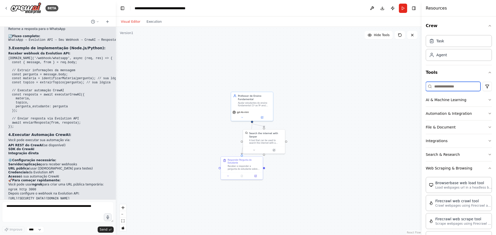
click at [447, 87] on input at bounding box center [453, 86] width 55 height 9
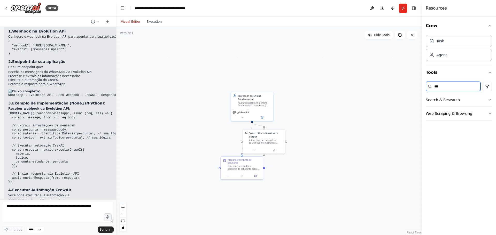
scroll to position [534, 0]
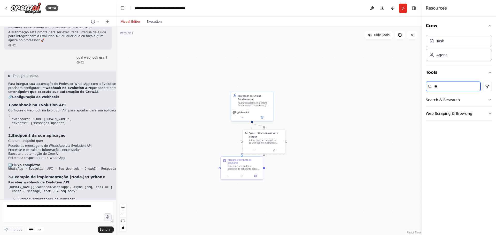
type input "*"
type input "****"
click at [448, 42] on div "Task" at bounding box center [459, 41] width 66 height 12
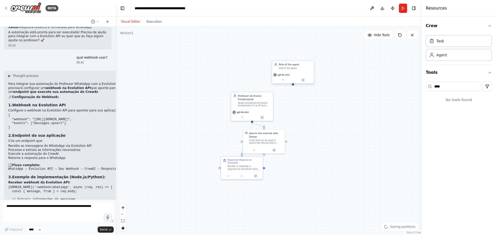
click at [303, 71] on div "Role of the agent Goal of the agent" at bounding box center [293, 66] width 42 height 11
click at [311, 56] on icon at bounding box center [310, 55] width 2 height 3
click at [296, 54] on button "Confirm" at bounding box center [295, 55] width 18 height 6
click at [278, 67] on div "Task description" at bounding box center [271, 67] width 33 height 3
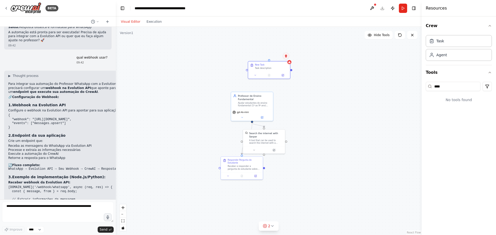
click at [286, 57] on icon at bounding box center [285, 56] width 3 height 3
click at [286, 54] on button at bounding box center [286, 56] width 7 height 7
click at [287, 58] on button at bounding box center [286, 56] width 7 height 7
click at [274, 57] on button "Confirm" at bounding box center [271, 56] width 18 height 6
drag, startPoint x: 257, startPoint y: 102, endPoint x: 243, endPoint y: 96, distance: 15.1
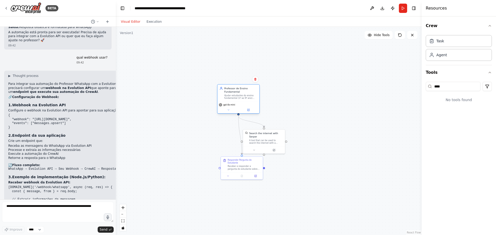
click at [243, 96] on div "Ajudar estudantes do ensino fundamental (1º ao 9º ano) com suas dúvidas de {mat…" at bounding box center [240, 96] width 33 height 5
drag, startPoint x: 275, startPoint y: 138, endPoint x: 292, endPoint y: 140, distance: 17.1
click at [292, 140] on div "Search the internet with Serper A tool that can be used to search the internet …" at bounding box center [289, 137] width 43 height 25
drag, startPoint x: 242, startPoint y: 164, endPoint x: 209, endPoint y: 131, distance: 46.4
click at [209, 131] on div "Receber e responder a pergunta do estudante sobre {materia} relacionada ao tópi…" at bounding box center [210, 132] width 33 height 5
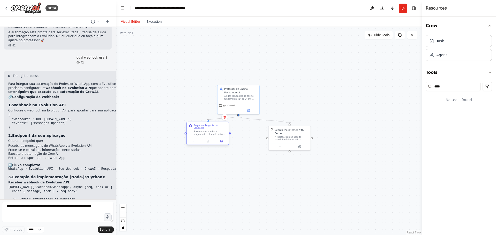
click at [198, 132] on div "Receber e responder a pergunta do estudante sobre {materia} relacionada ao tópi…" at bounding box center [210, 132] width 33 height 5
click at [242, 94] on div "Ajudar estudantes do ensino fundamental (1º ao 9º ano) com suas dúvidas de {mat…" at bounding box center [240, 96] width 33 height 5
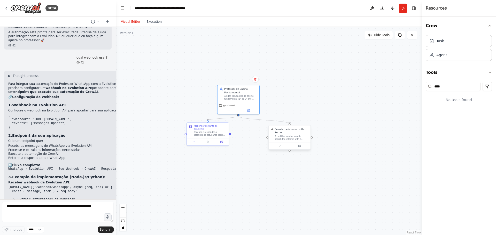
click at [298, 135] on div "A tool that can be used to search the internet with a search_query. Supports di…" at bounding box center [292, 137] width 34 height 5
click at [383, 133] on div ".deletable-edge-delete-btn { width: 20px; height: 20px; border: 0px solid #ffff…" at bounding box center [269, 131] width 306 height 208
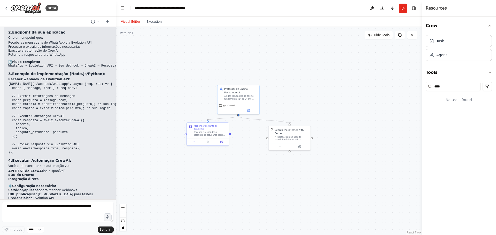
scroll to position [663, 0]
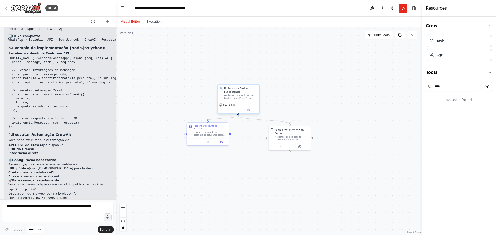
click at [241, 90] on div "Professor de Ensino Fundamental" at bounding box center [240, 90] width 33 height 7
click at [251, 111] on button at bounding box center [248, 110] width 19 height 4
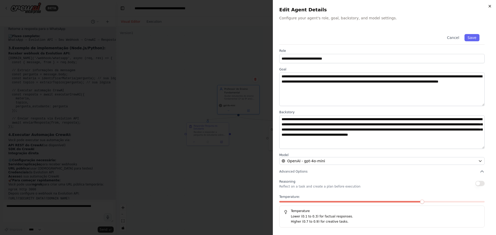
click at [490, 7] on icon "button" at bounding box center [490, 6] width 4 height 4
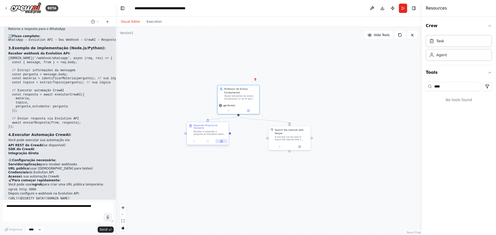
click at [223, 140] on button at bounding box center [222, 142] width 12 height 4
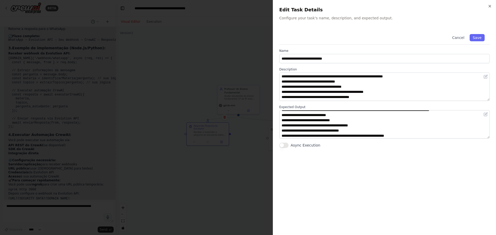
scroll to position [5, 0]
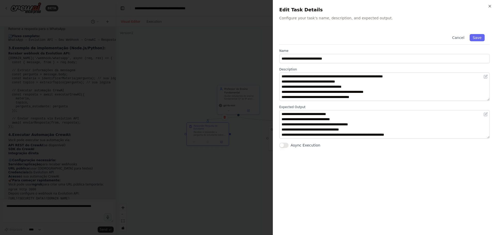
click at [234, 55] on div at bounding box center [248, 117] width 496 height 235
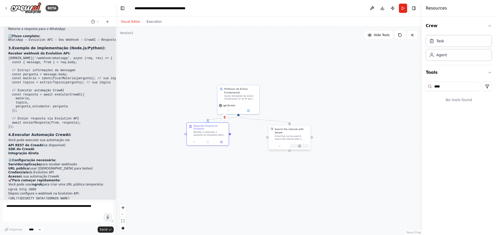
click at [301, 144] on button at bounding box center [299, 146] width 19 height 4
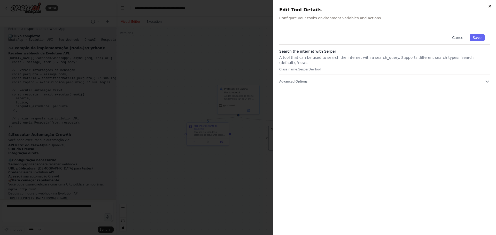
click at [491, 6] on icon "button" at bounding box center [490, 6] width 4 height 4
